Goal: Task Accomplishment & Management: Use online tool/utility

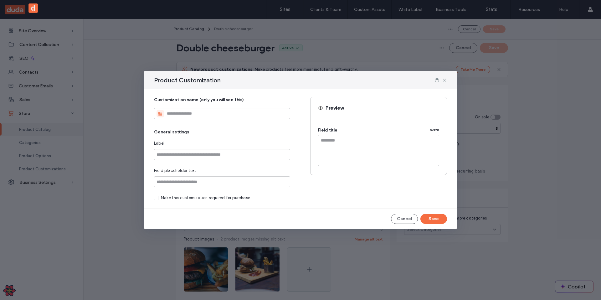
scroll to position [301, 0]
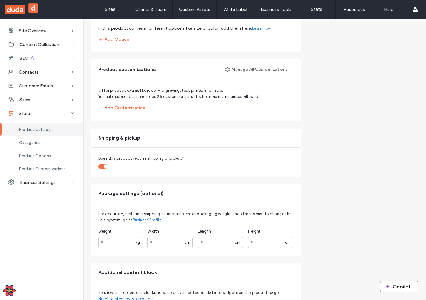
scroll to position [393, 0]
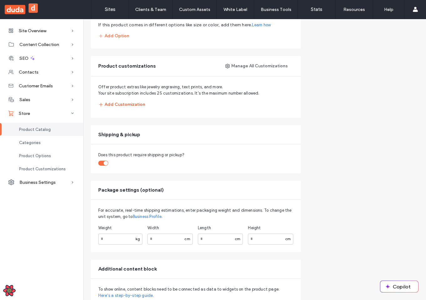
click at [114, 102] on button "Add Customization" at bounding box center [121, 104] width 47 height 11
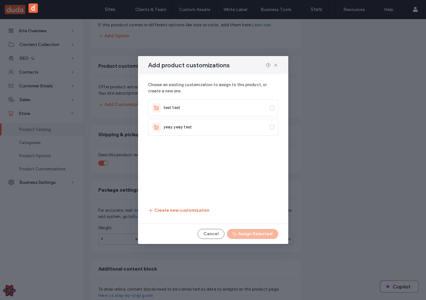
click at [169, 212] on button "Create new customization" at bounding box center [178, 210] width 61 height 11
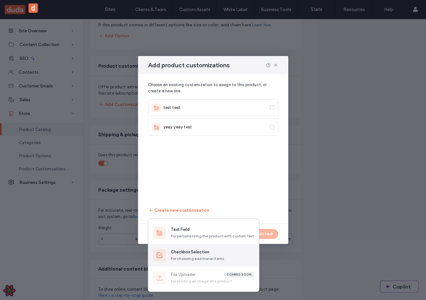
click at [196, 256] on div "For choosing additional items" at bounding box center [212, 259] width 83 height 6
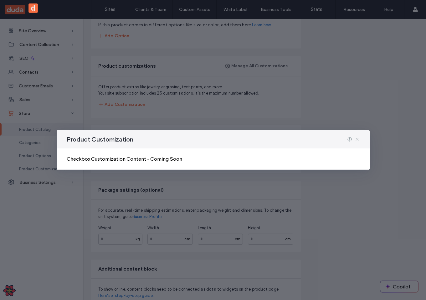
click at [358, 140] on icon at bounding box center [356, 139] width 5 height 5
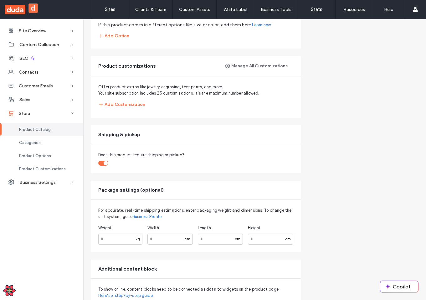
click at [107, 110] on div "Offer product extras like jewelry engraving, text prints, and more. Your site s…" at bounding box center [196, 96] width 210 height 41
click at [118, 104] on button "Add Customization" at bounding box center [121, 104] width 47 height 11
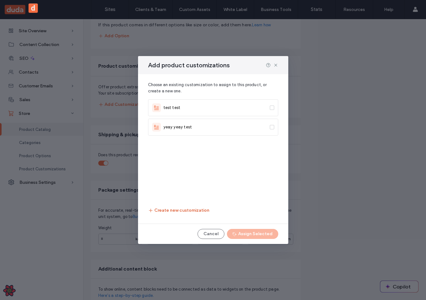
click at [162, 211] on button "Create new customization" at bounding box center [178, 210] width 61 height 11
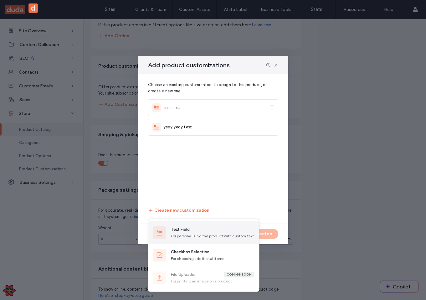
click at [190, 232] on div "Text Field For personalizing the product with custom text" at bounding box center [212, 232] width 83 height 13
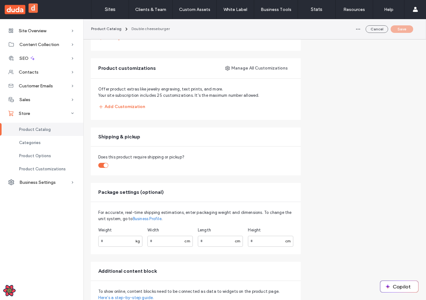
scroll to position [397, 0]
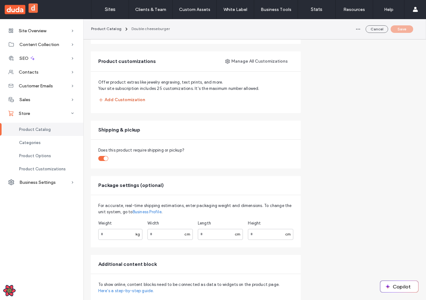
click at [125, 99] on button "Add Customization" at bounding box center [121, 99] width 47 height 11
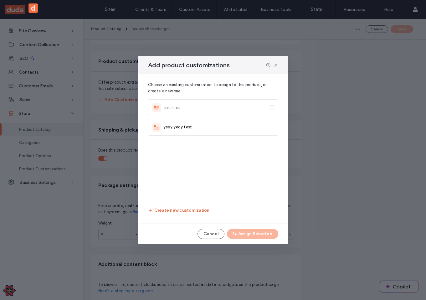
click at [177, 210] on button "Create new customization" at bounding box center [178, 210] width 61 height 11
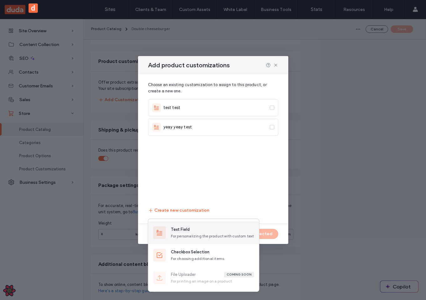
click at [179, 238] on div "For personalizing the product with custom text" at bounding box center [212, 236] width 83 height 6
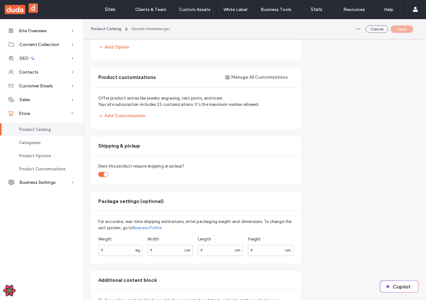
scroll to position [379, 0]
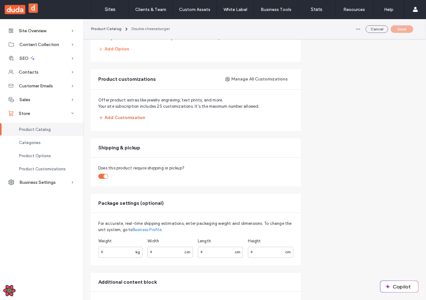
click at [122, 119] on button "Add Customization" at bounding box center [121, 117] width 47 height 11
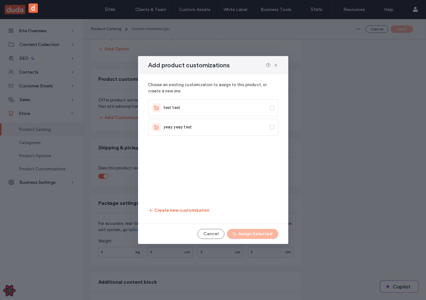
click at [190, 210] on button "Create new customization" at bounding box center [178, 210] width 61 height 11
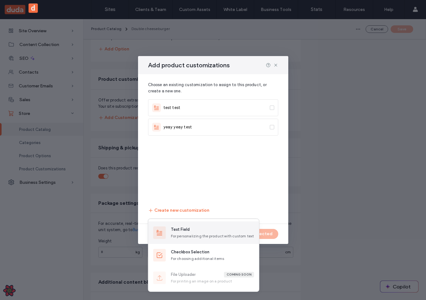
click at [182, 231] on div "Text Field" at bounding box center [180, 229] width 19 height 6
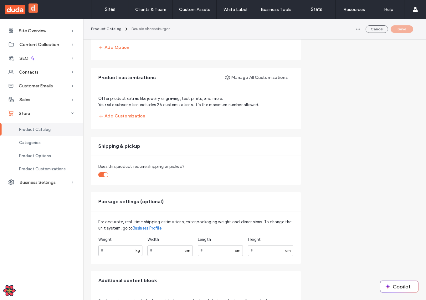
scroll to position [374, 0]
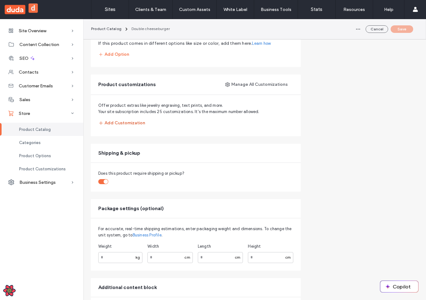
click at [117, 119] on button "Add Customization" at bounding box center [121, 122] width 47 height 11
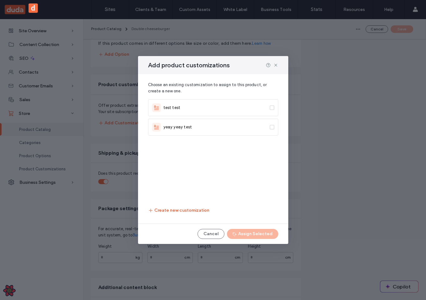
click at [174, 209] on button "Create new customization" at bounding box center [178, 210] width 61 height 11
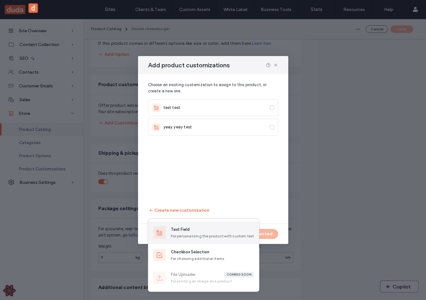
click at [200, 238] on div "For personalizing the product with custom text" at bounding box center [212, 236] width 83 height 6
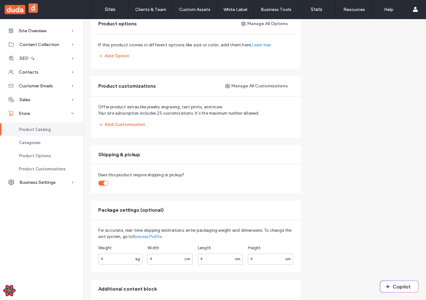
scroll to position [376, 0]
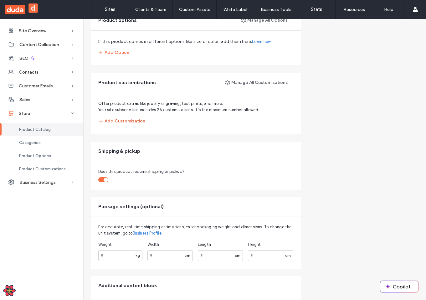
click at [131, 123] on button "Add Customization" at bounding box center [121, 120] width 47 height 11
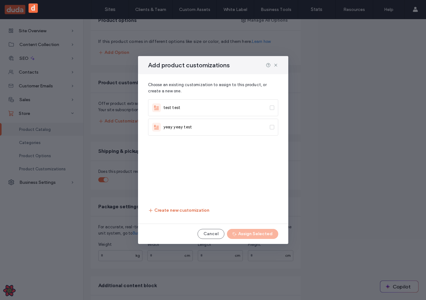
click at [178, 212] on button "Create new customization" at bounding box center [178, 210] width 61 height 11
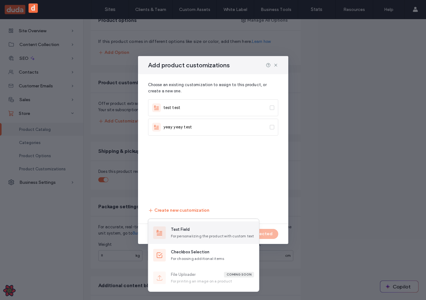
click at [195, 227] on div "Text Field" at bounding box center [212, 229] width 83 height 6
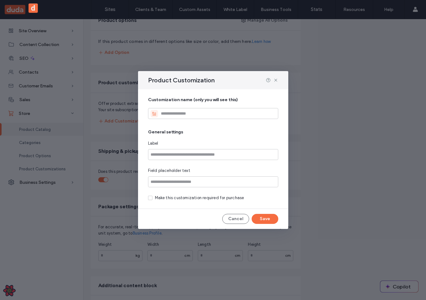
click at [150, 199] on span at bounding box center [150, 198] width 4 height 4
click at [152, 210] on div "Product Customization Customization name (only you will see this) General setti…" at bounding box center [213, 150] width 150 height 158
click at [276, 79] on icon at bounding box center [275, 80] width 5 height 5
